Goal: Information Seeking & Learning: Learn about a topic

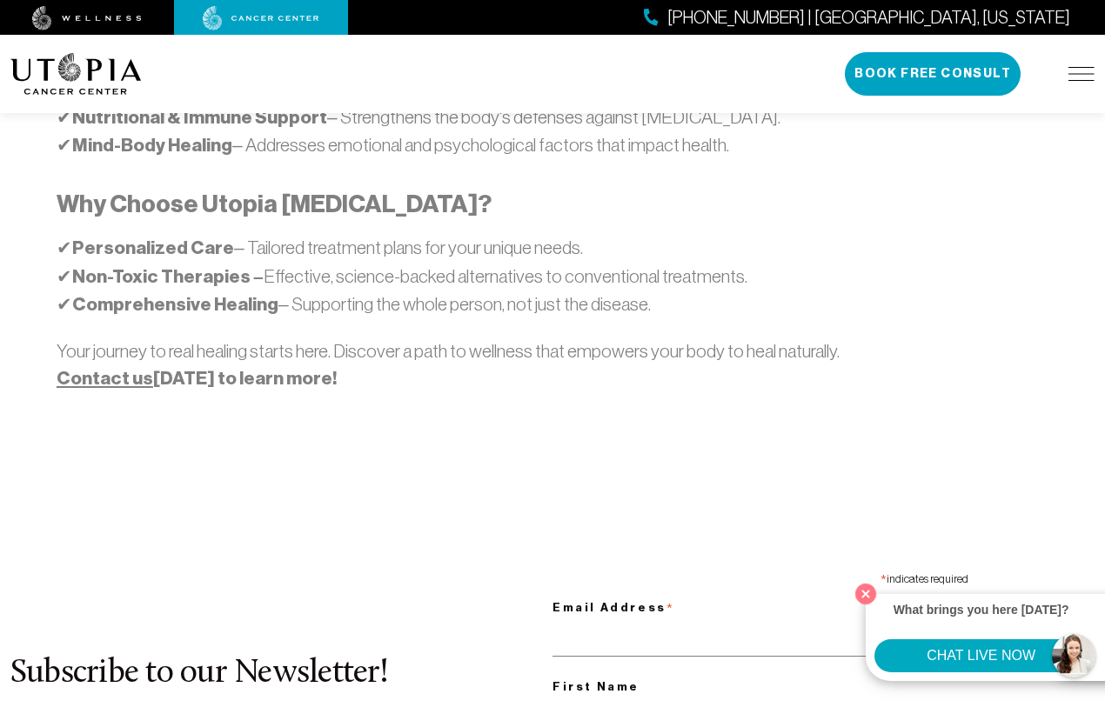
scroll to position [1261, 0]
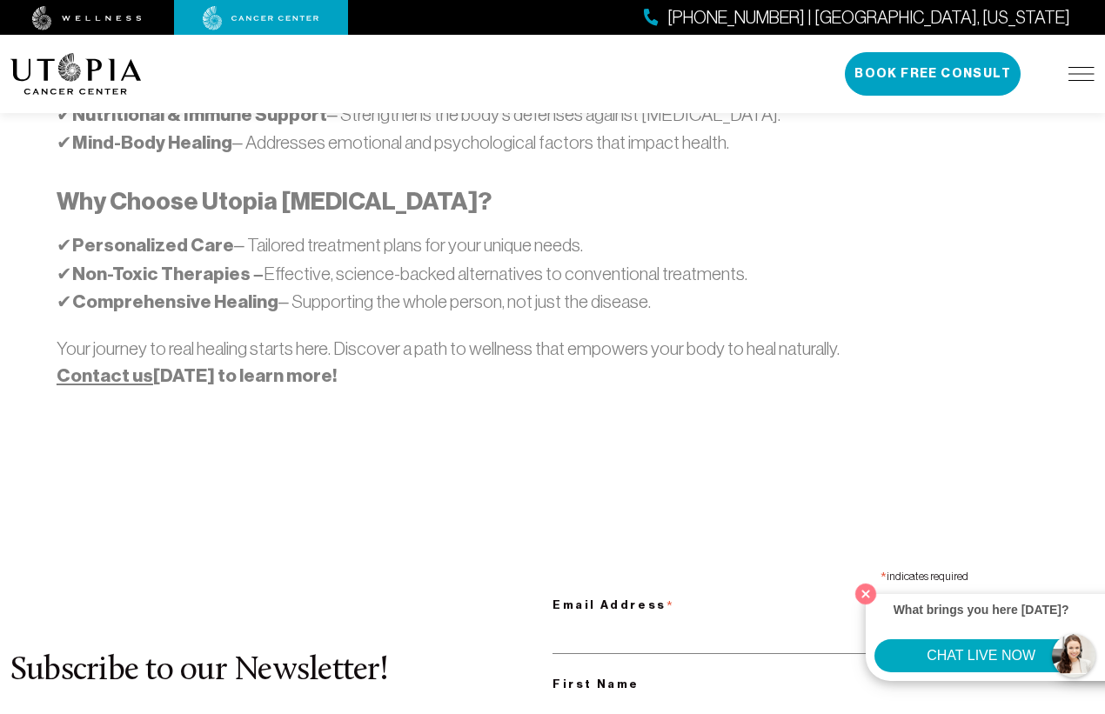
click at [909, 651] on button "CHAT LIVE NOW" at bounding box center [981, 656] width 213 height 33
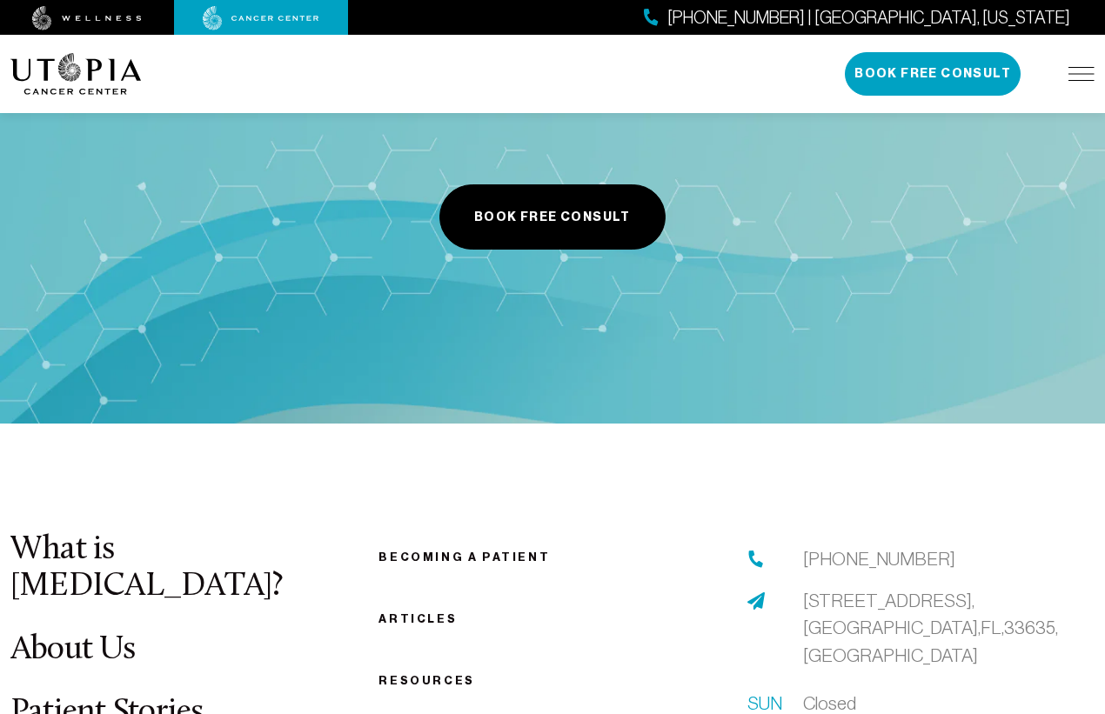
scroll to position [6415, 0]
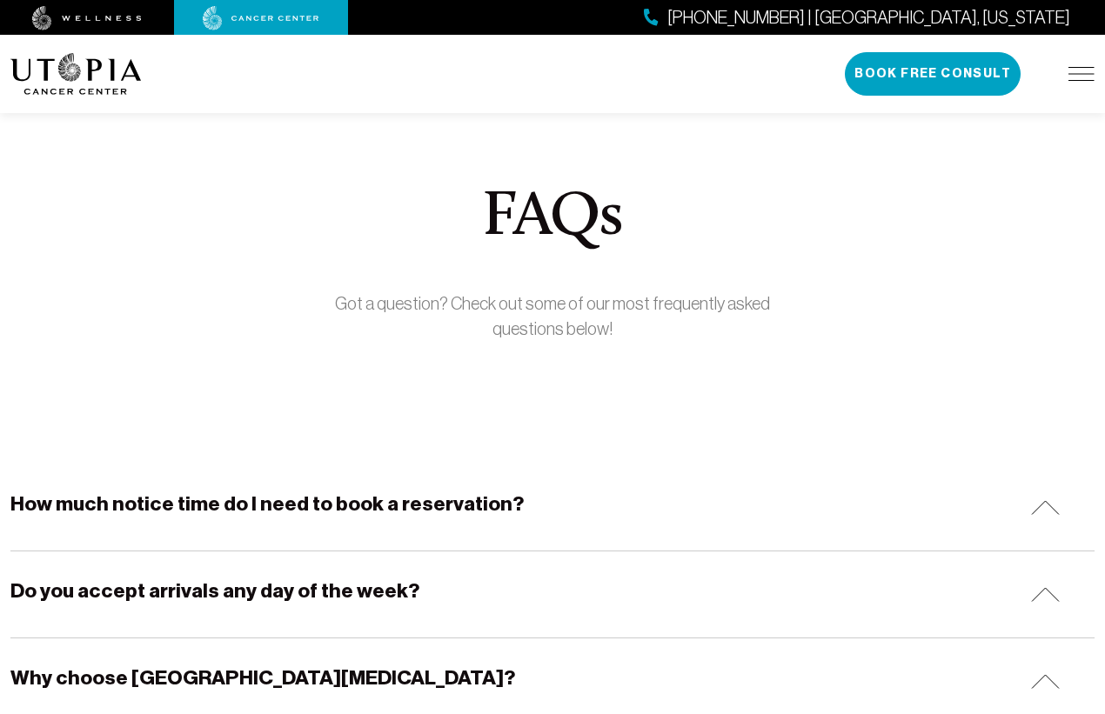
click at [1090, 73] on img at bounding box center [1082, 74] width 26 height 14
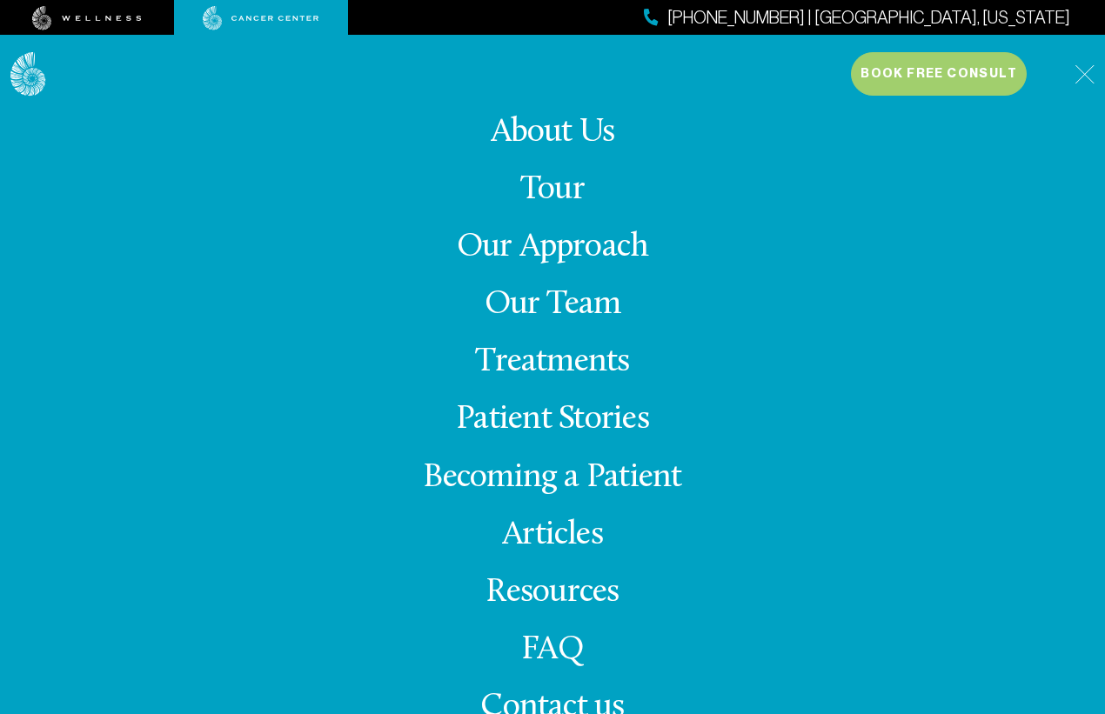
click at [546, 374] on link "Treatments" at bounding box center [552, 362] width 154 height 34
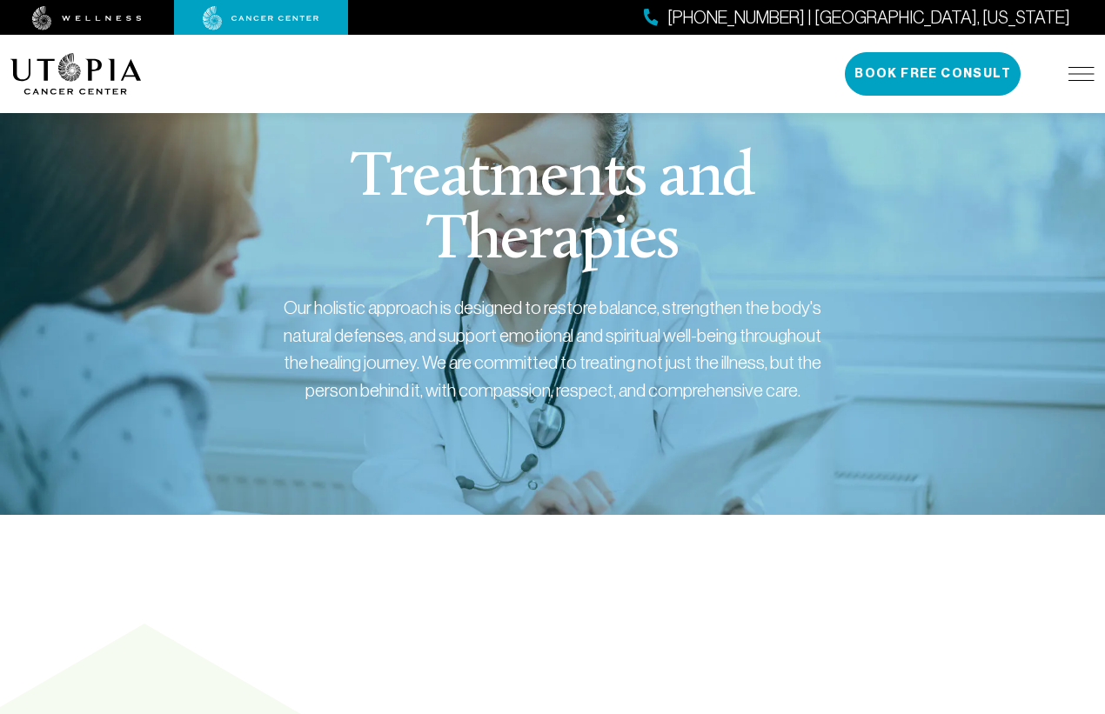
click at [100, 75] on img at bounding box center [75, 74] width 131 height 42
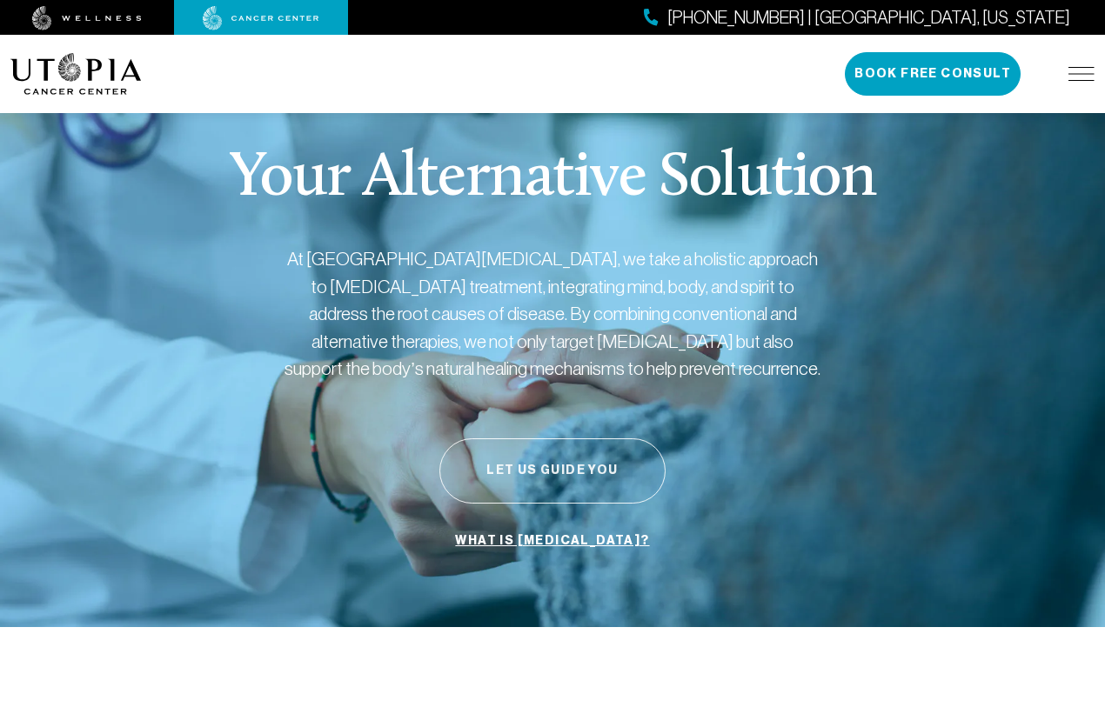
click at [587, 473] on button "Let Us Guide You" at bounding box center [552, 471] width 226 height 65
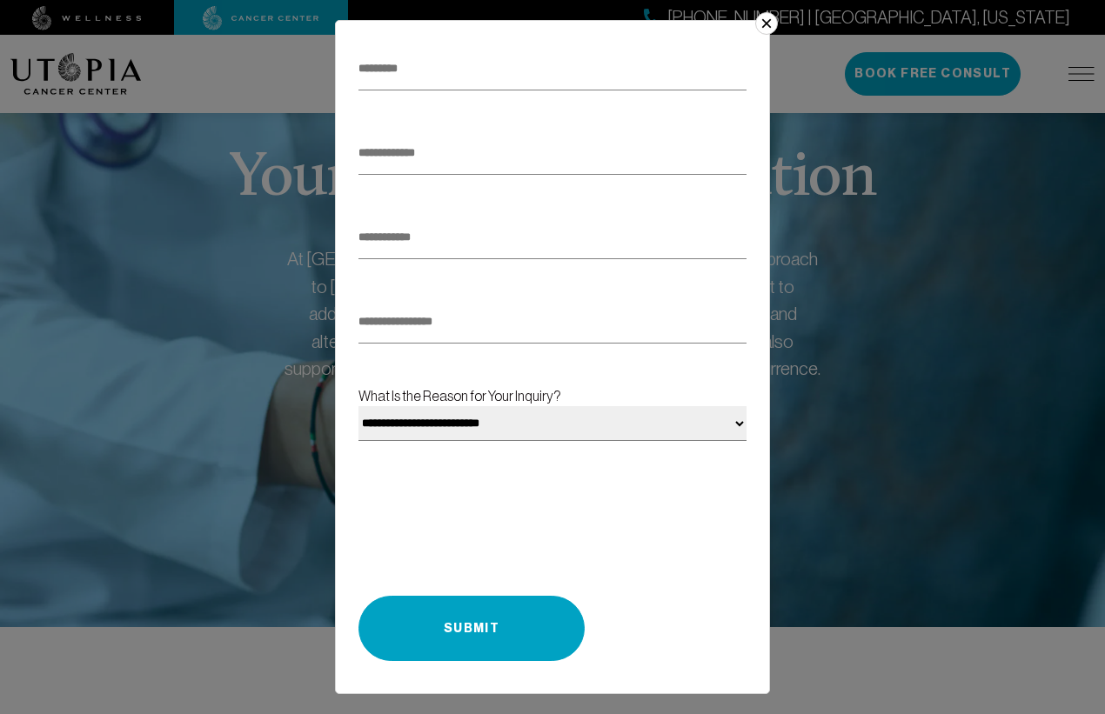
scroll to position [167, 0]
click at [773, 22] on button "×" at bounding box center [766, 23] width 23 height 23
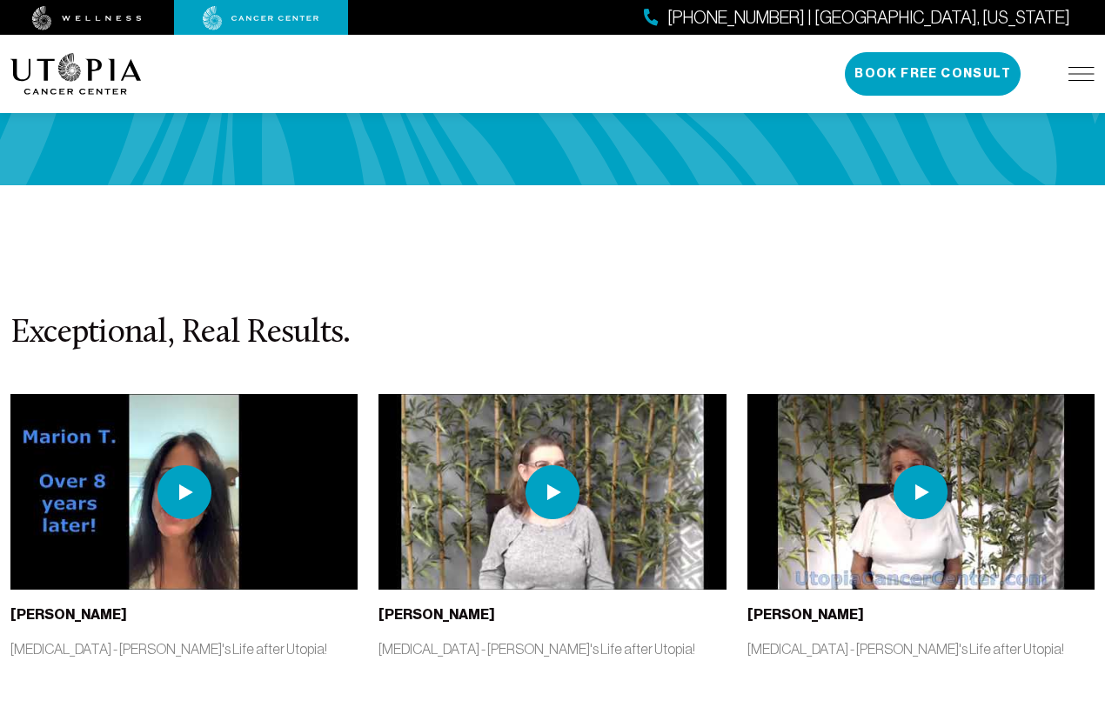
scroll to position [4340, 0]
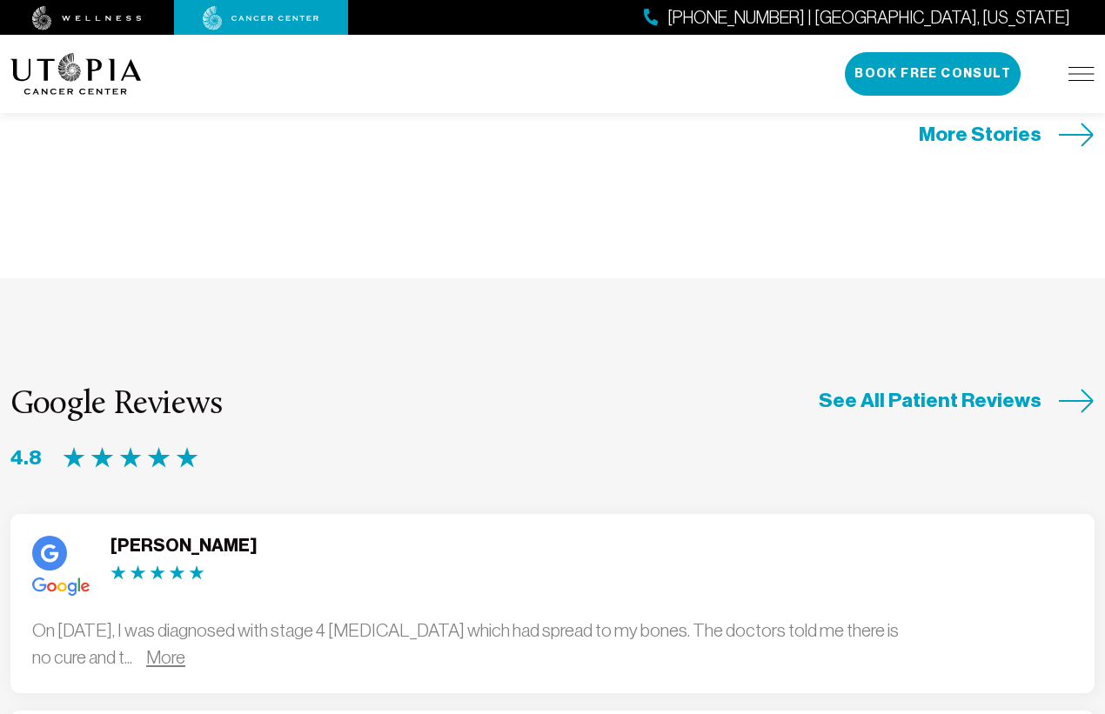
click at [185, 647] on link "More" at bounding box center [165, 657] width 39 height 20
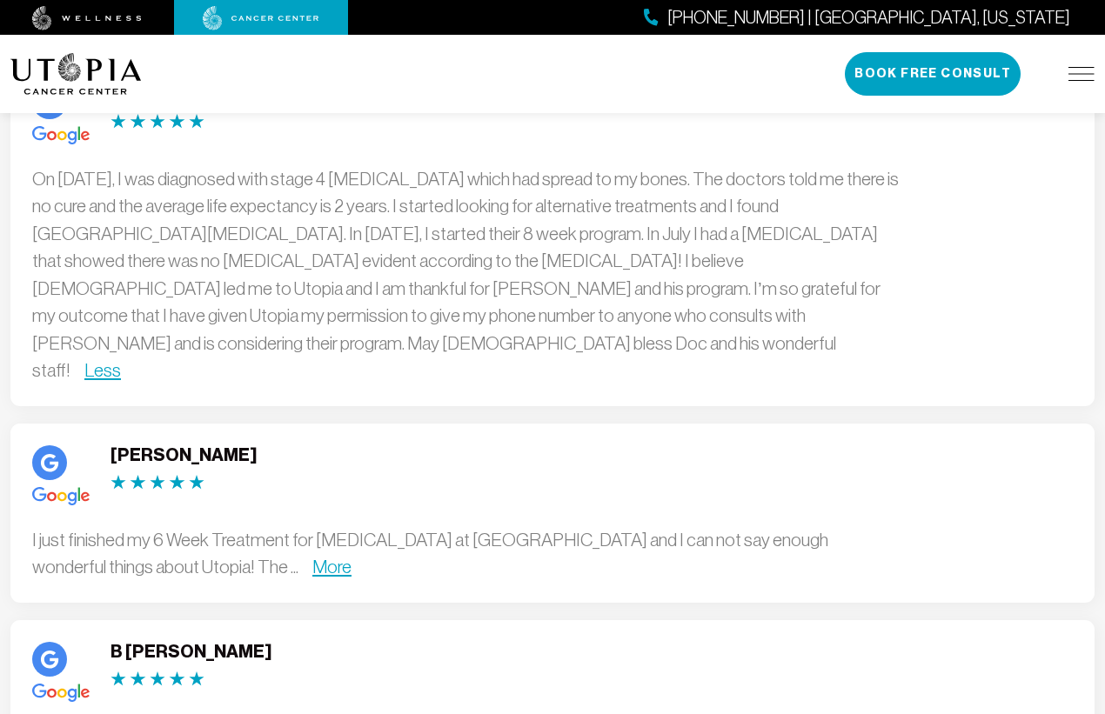
scroll to position [4795, 0]
